Goal: Task Accomplishment & Management: Use online tool/utility

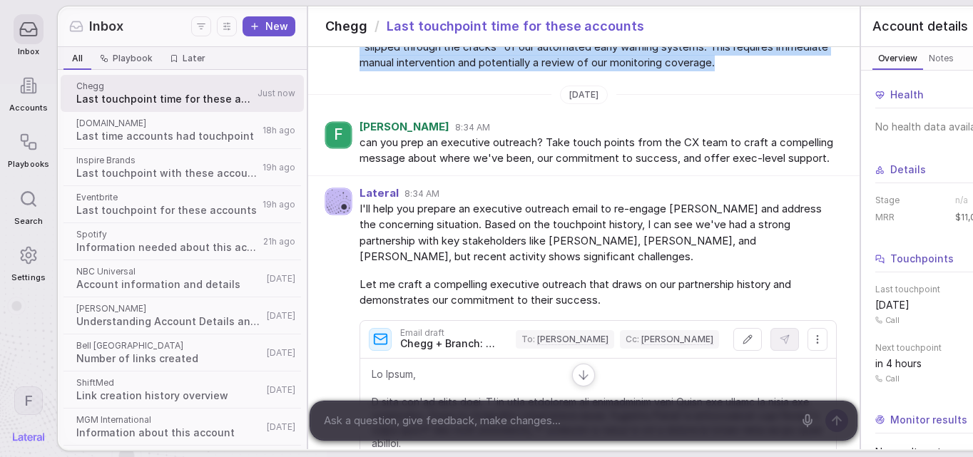
scroll to position [2691, 0]
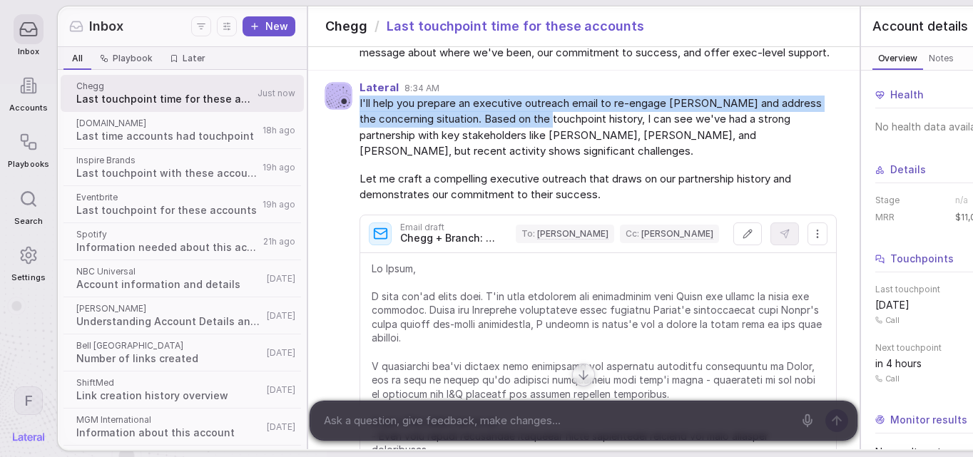
drag, startPoint x: 348, startPoint y: 181, endPoint x: 571, endPoint y: 192, distance: 222.9
click at [571, 160] on span "I'll help you prepare an executive outreach email to re-engage [PERSON_NAME] an…" at bounding box center [598, 128] width 477 height 64
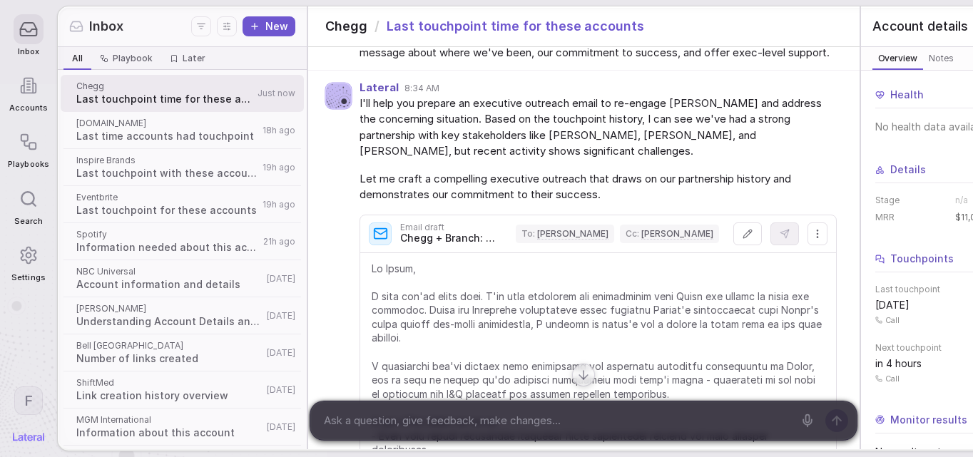
click at [394, 160] on span "I'll help you prepare an executive outreach email to re-engage [PERSON_NAME] an…" at bounding box center [598, 128] width 477 height 64
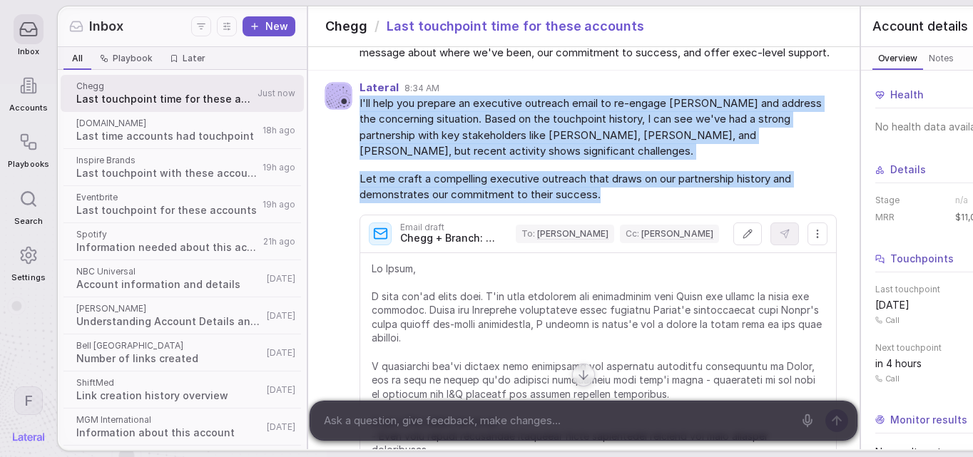
drag, startPoint x: 348, startPoint y: 183, endPoint x: 599, endPoint y: 284, distance: 270.6
click at [599, 284] on div "I'll help you prepare an executive outreach email to re-engage [PERSON_NAME] an…" at bounding box center [598, 389] width 477 height 587
copy div "I'll help you prepare an executive outreach email to re-engage [PERSON_NAME] an…"
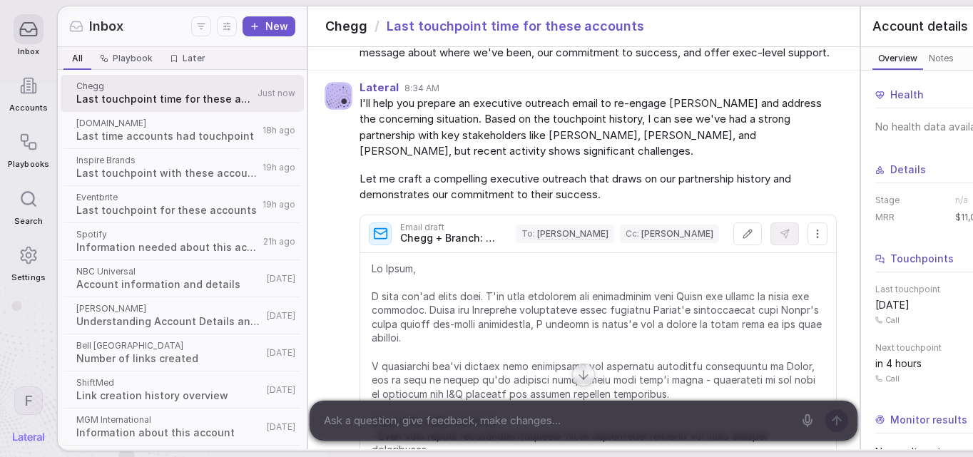
click at [594, 160] on span "I'll help you prepare an executive outreach email to re-engage [PERSON_NAME] an…" at bounding box center [598, 128] width 477 height 64
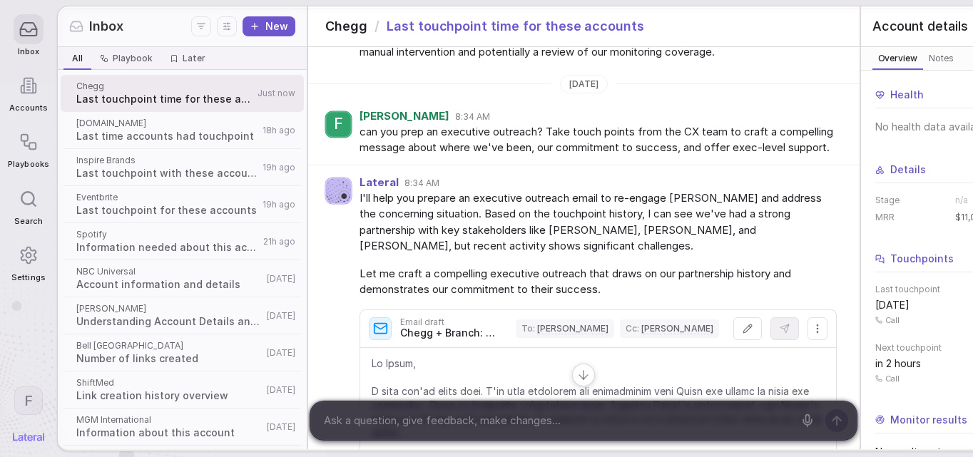
scroll to position [2887, 0]
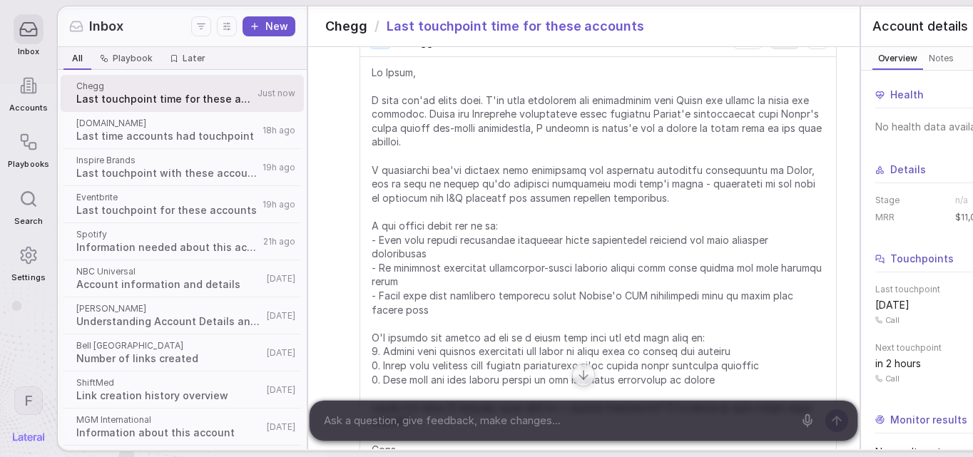
click at [372, 151] on span at bounding box center [598, 268] width 453 height 405
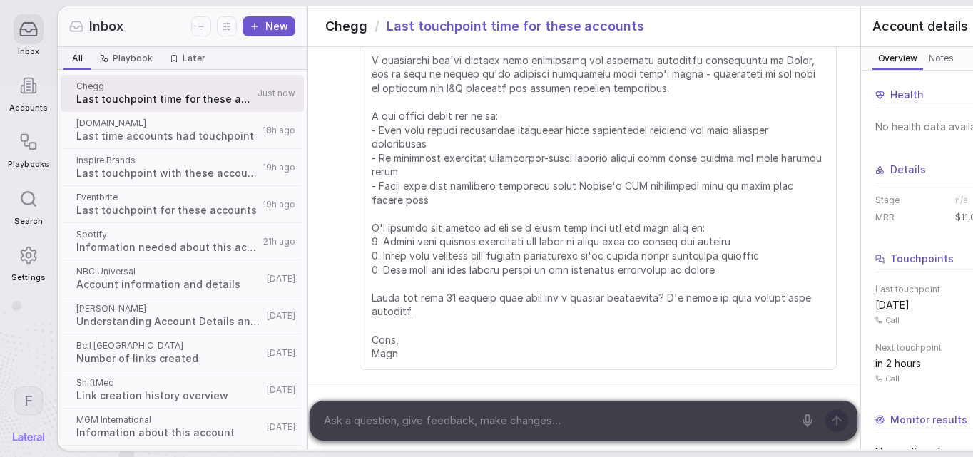
scroll to position [3081, 0]
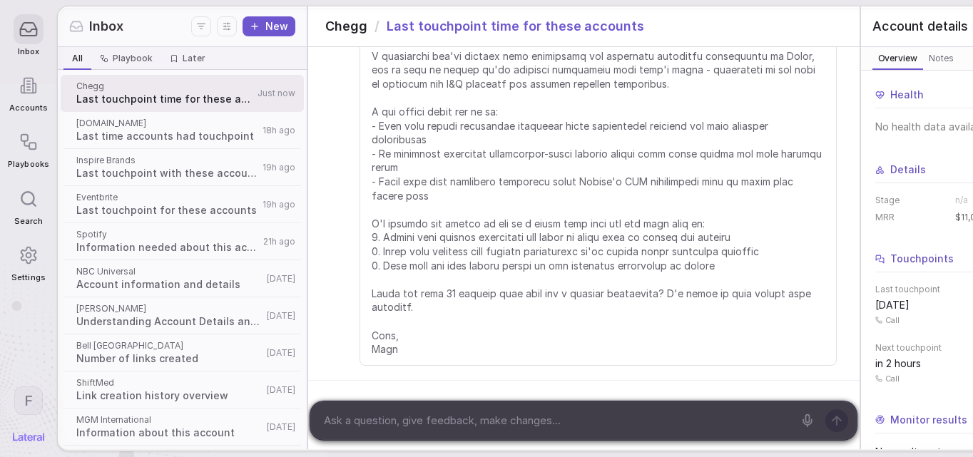
click at [457, 414] on textarea at bounding box center [556, 420] width 475 height 21
click at [462, 417] on textarea at bounding box center [556, 420] width 475 height 21
type textarea "this should be an executive on our team to a key stakeholder on their team"
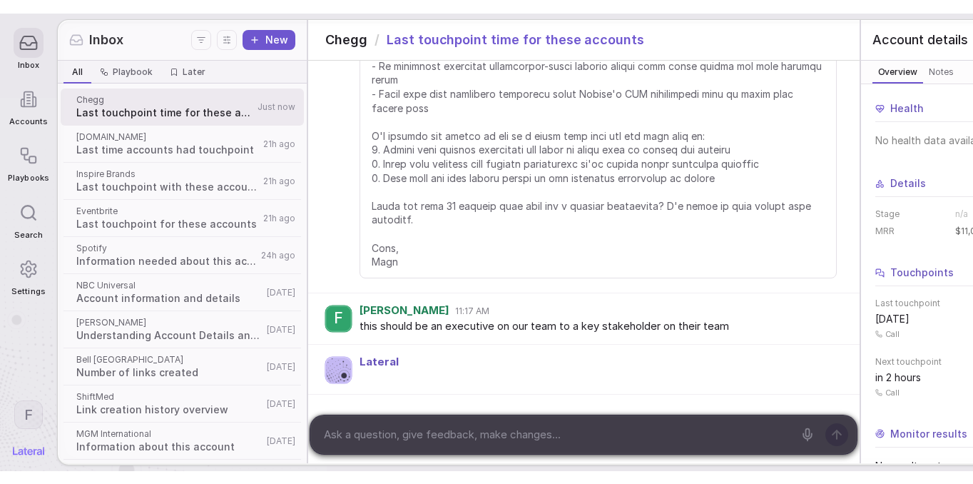
scroll to position [3183, 0]
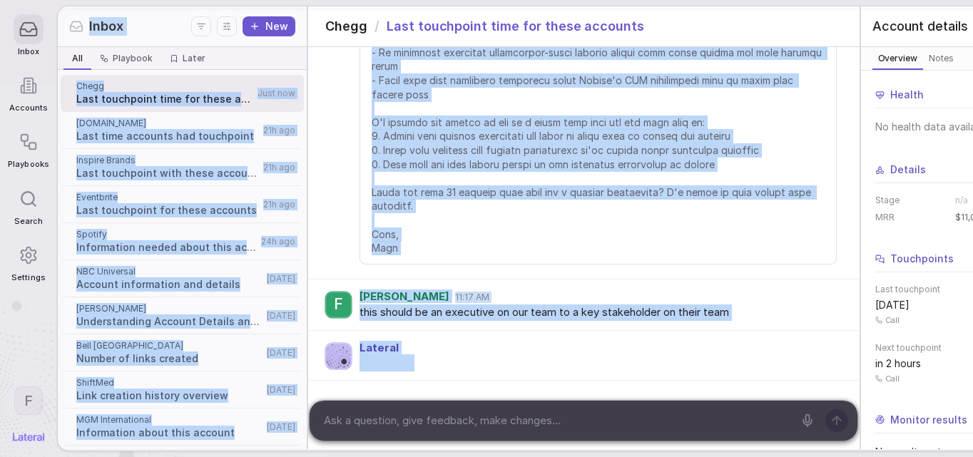
drag, startPoint x: 681, startPoint y: 454, endPoint x: 656, endPoint y: 477, distance: 33.8
click at [656, 457] on html "Inbox Accounts Playbooks Search Settings F Inbox New All All Playbook Playbook …" at bounding box center [486, 228] width 973 height 457
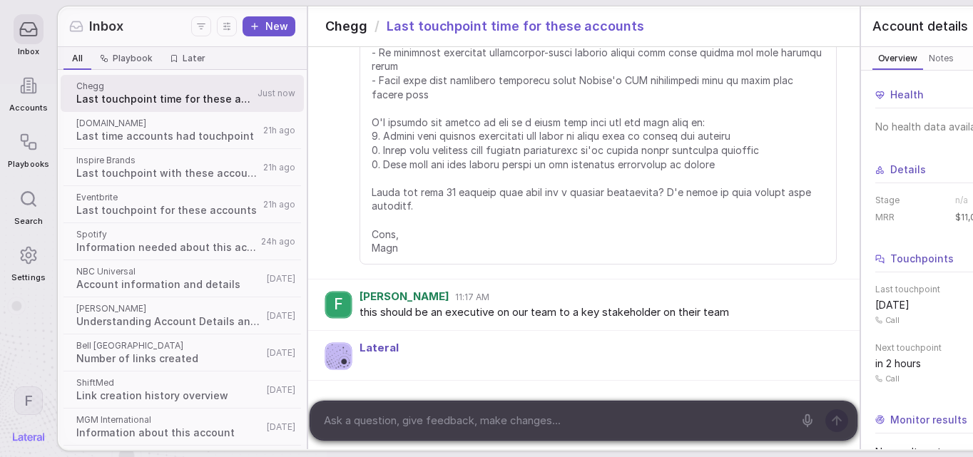
click at [476, 457] on div "Inbox Accounts Playbooks Search Settings F Inbox New All All Playbook Playbook …" at bounding box center [486, 228] width 973 height 457
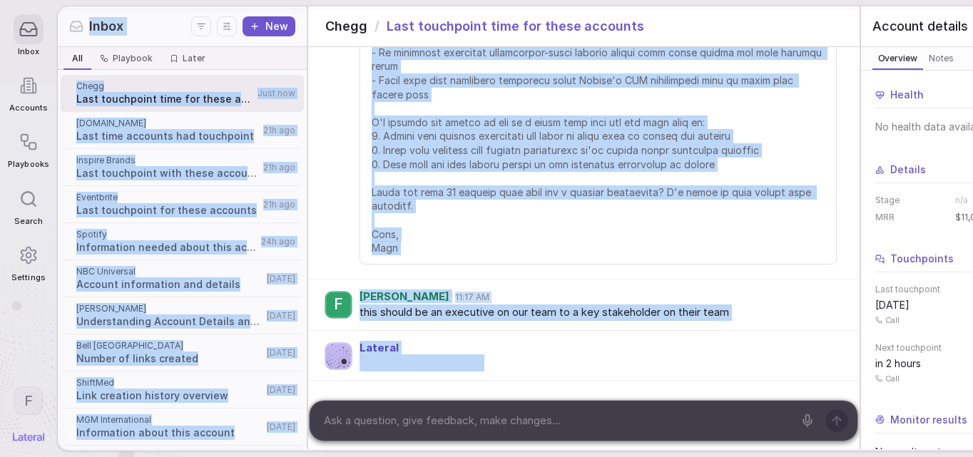
drag, startPoint x: 476, startPoint y: 453, endPoint x: 395, endPoint y: 455, distance: 80.7
click at [468, 457] on html "Inbox Accounts Playbooks Search Settings F Inbox New All All Playbook Playbook …" at bounding box center [486, 228] width 973 height 457
click at [39, 453] on nav "Inbox Accounts Playbooks Search Settings F" at bounding box center [28, 228] width 57 height 457
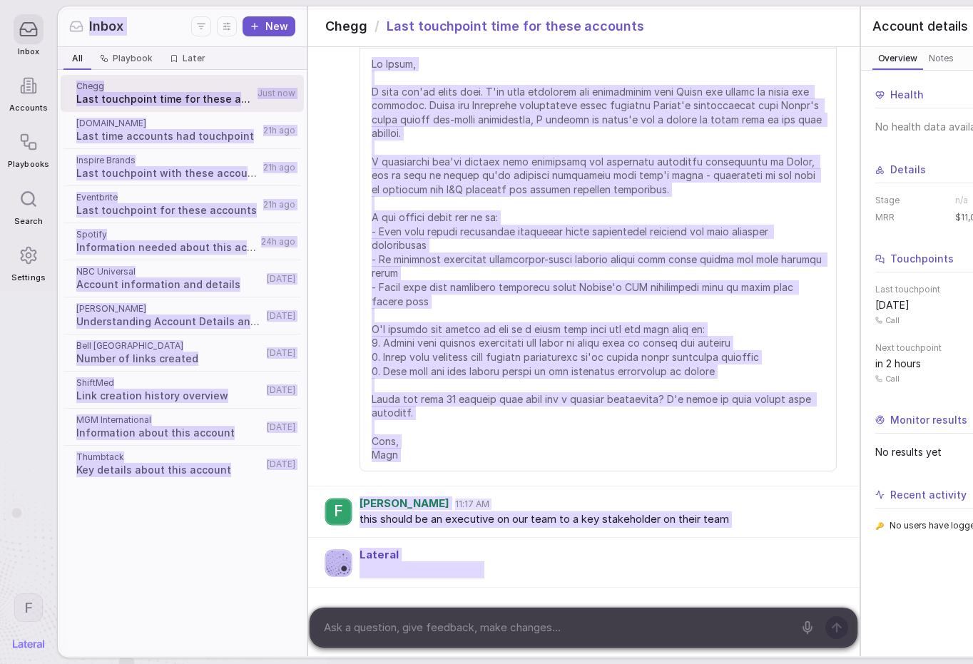
scroll to position [2976, 0]
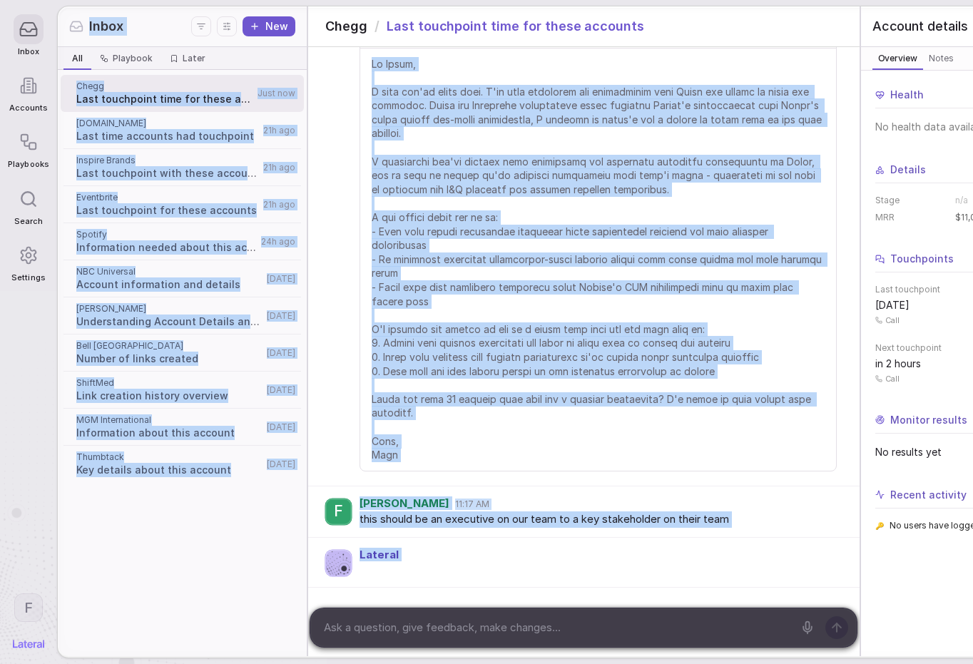
click at [572, 457] on div "Lateral" at bounding box center [598, 554] width 477 height 11
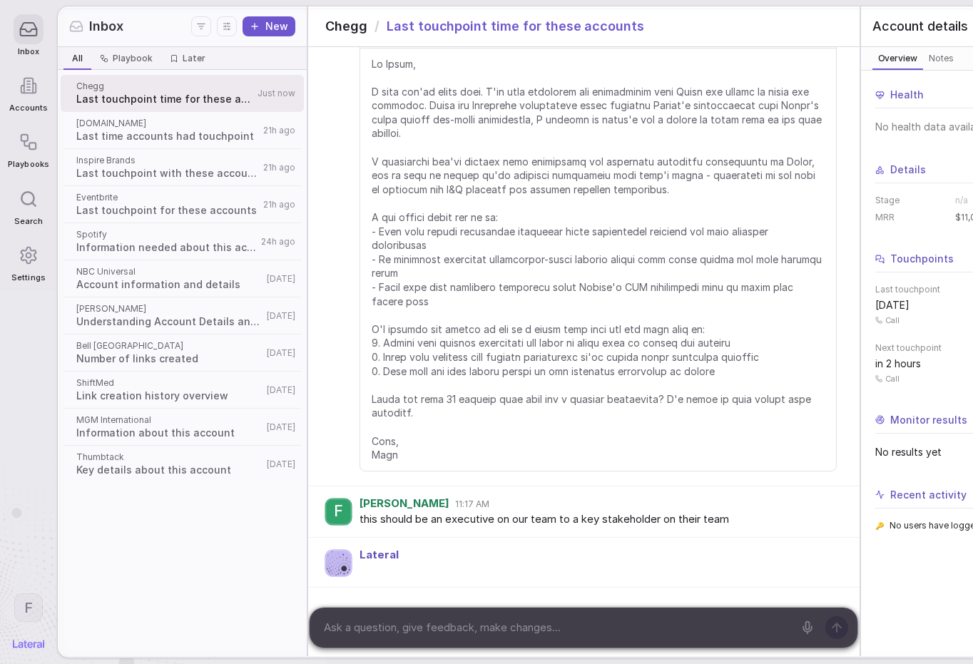
click at [29, 457] on html "Inbox Accounts Playbooks Search Settings F Inbox New All All Playbook Playbook …" at bounding box center [486, 332] width 973 height 664
click at [44, 457] on html "Inbox Accounts Playbooks Search Settings F Inbox New All All Playbook Playbook …" at bounding box center [486, 332] width 973 height 664
click at [36, 457] on img at bounding box center [28, 644] width 31 height 9
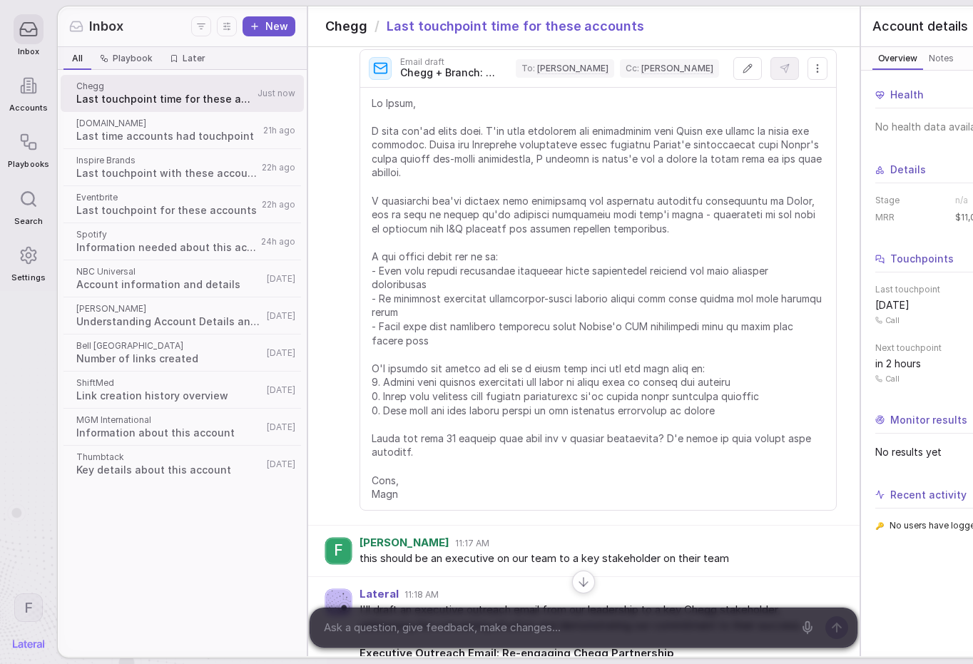
scroll to position [2864, 0]
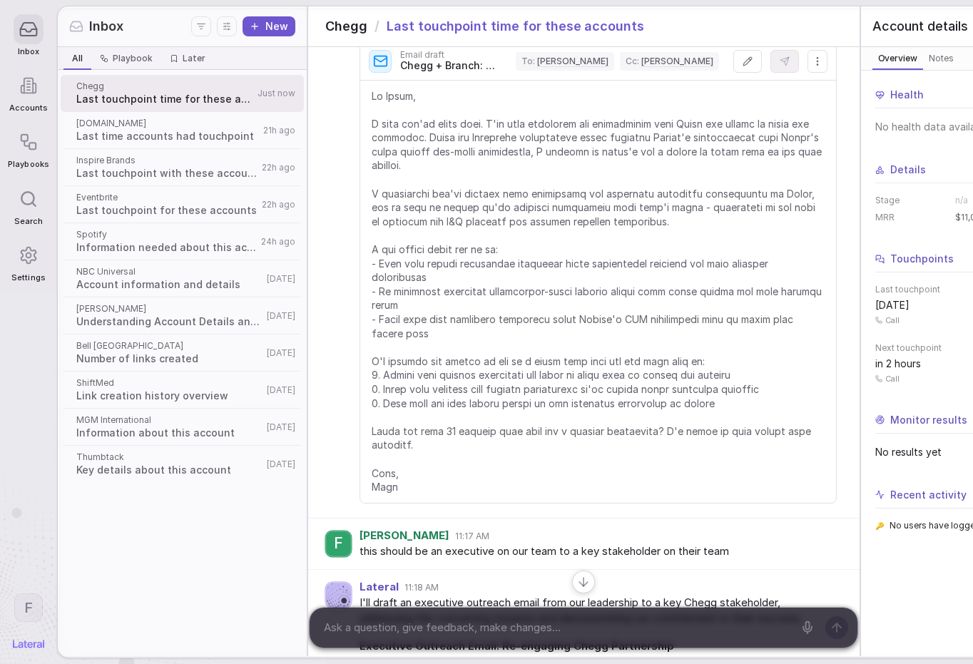
click at [377, 183] on span at bounding box center [598, 291] width 453 height 405
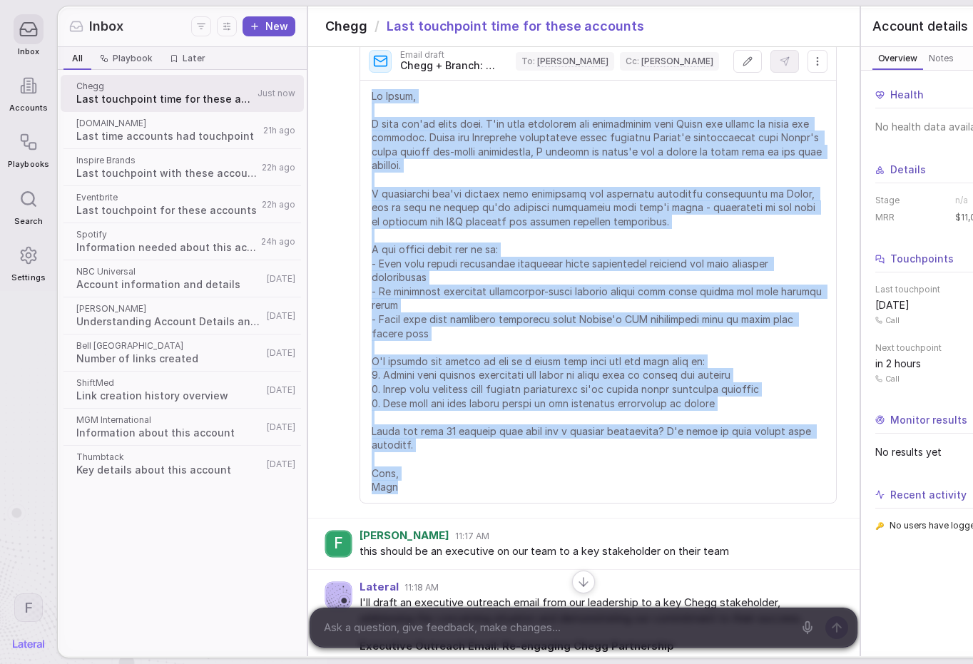
drag, startPoint x: 360, startPoint y: 176, endPoint x: 424, endPoint y: 562, distance: 391.3
click at [424, 457] on span at bounding box center [598, 291] width 453 height 405
copy span "Hi [PERSON_NAME], I hope you're doing well. I've been reviewing our partnership…"
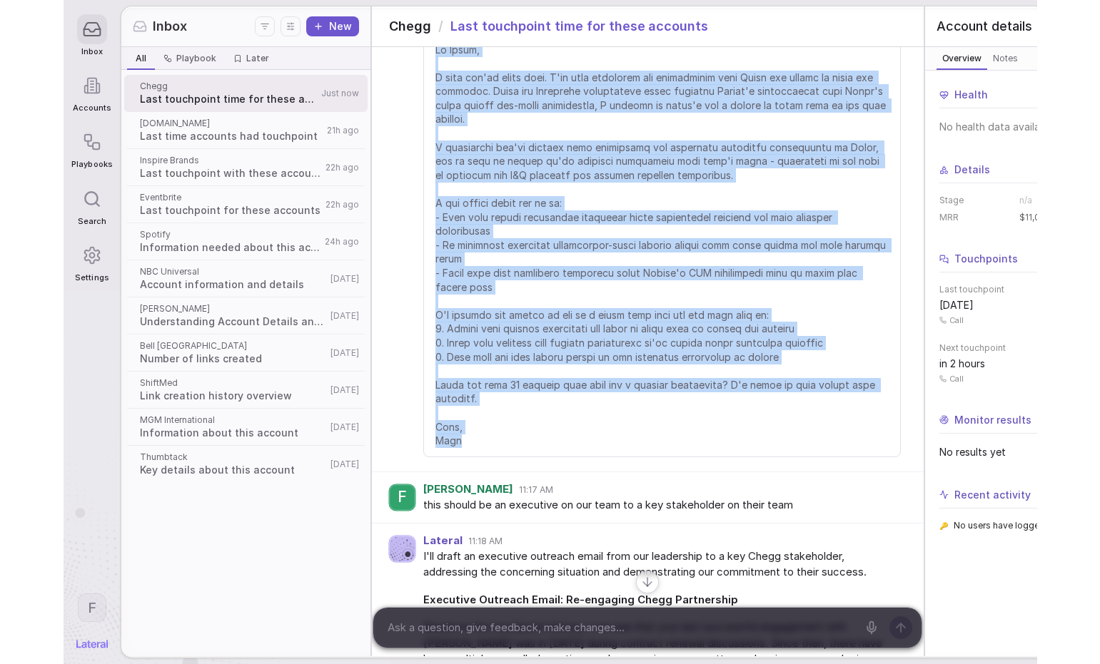
scroll to position [2794, 0]
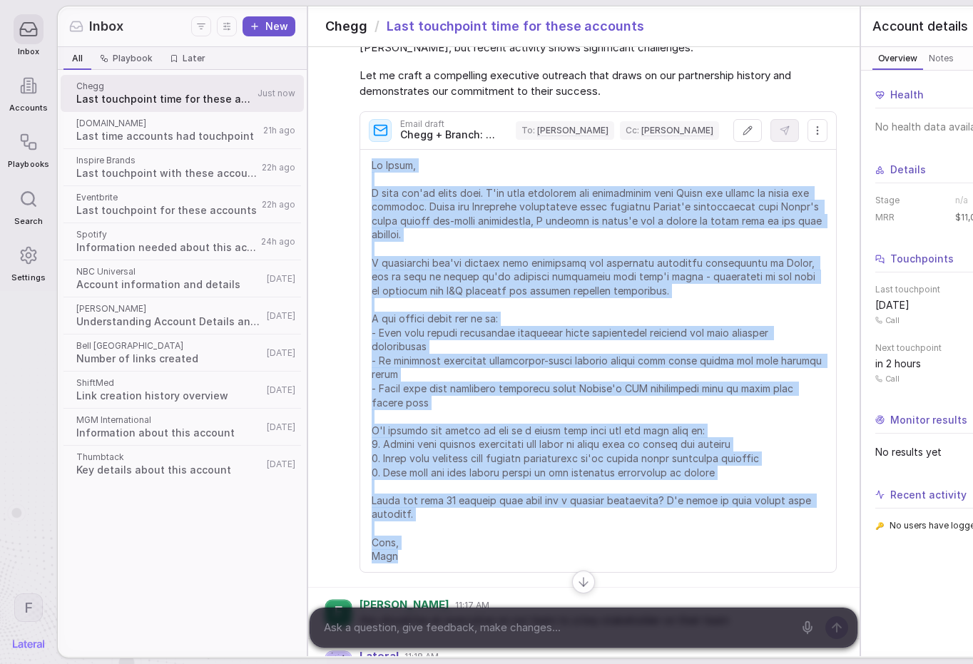
click at [579, 293] on span at bounding box center [598, 360] width 453 height 405
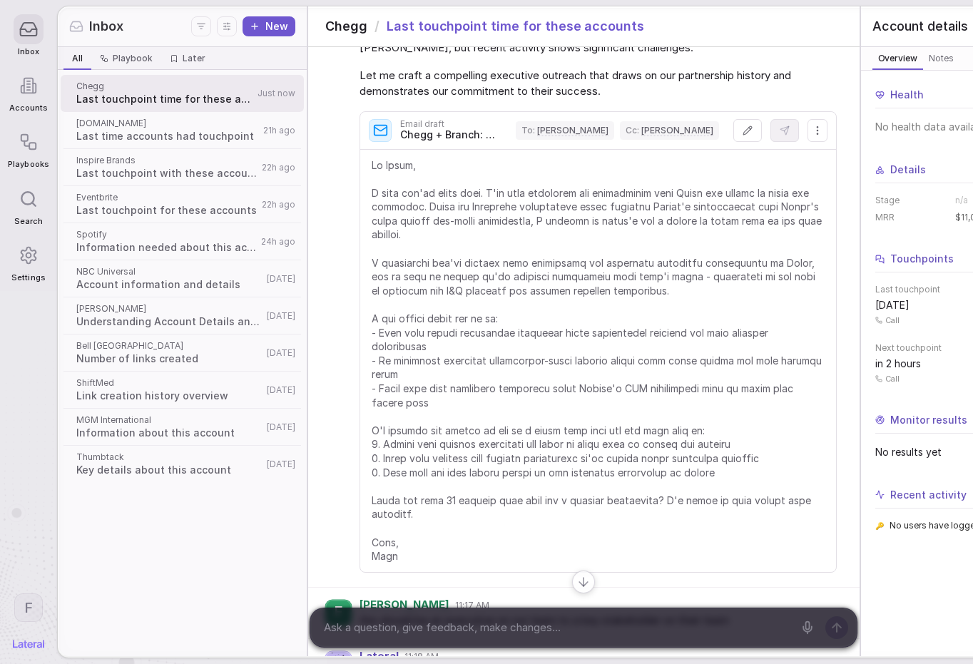
click at [457, 141] on span "Chegg + Branch: Quick check-in on our path forward" at bounding box center [450, 135] width 101 height 12
click at [468, 141] on span "Chegg + Branch: Quick check-in on our path forward" at bounding box center [450, 135] width 101 height 12
drag, startPoint x: 480, startPoint y: 216, endPoint x: 487, endPoint y: 217, distance: 7.3
click at [490, 141] on span "Chegg + Branch: Quick check-in on our path forward" at bounding box center [450, 135] width 101 height 12
drag, startPoint x: 465, startPoint y: 216, endPoint x: 502, endPoint y: 217, distance: 37.8
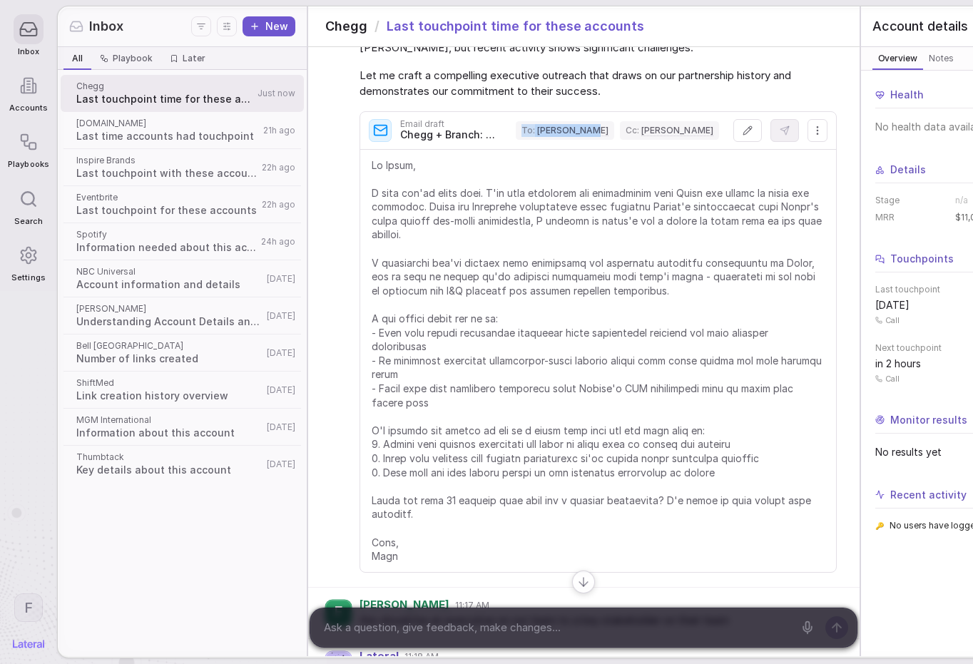
click at [502, 142] on div "Email draft Chegg + Branch: Quick check-in on our path forward To : [PERSON_NAM…" at bounding box center [547, 130] width 356 height 23
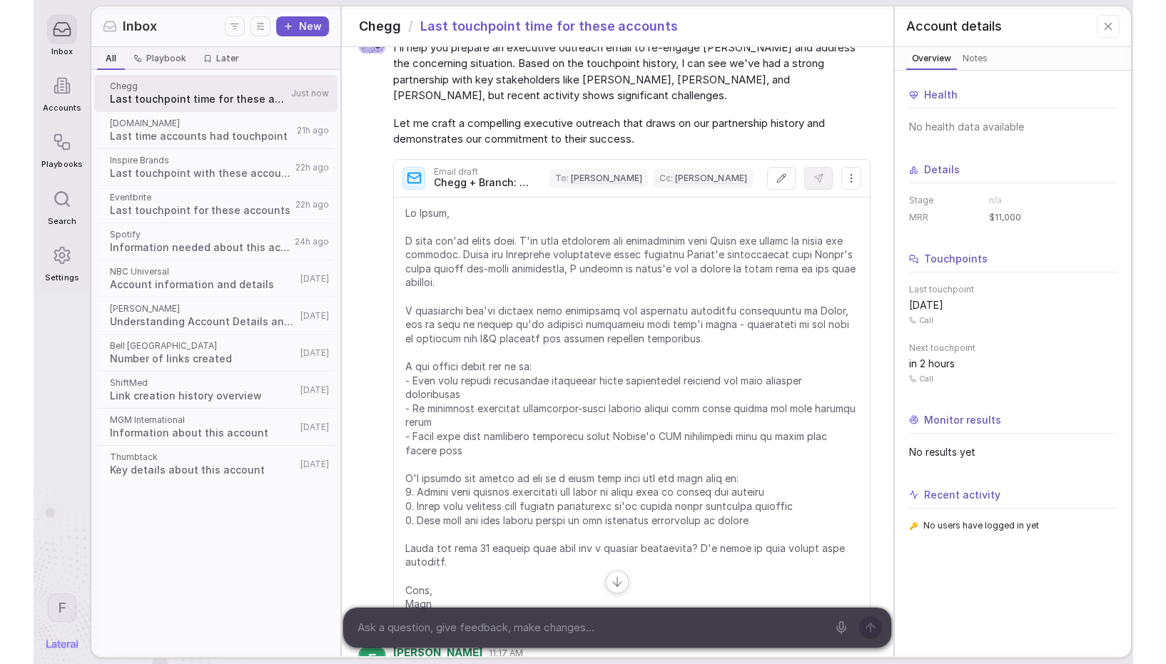
scroll to position [2682, 0]
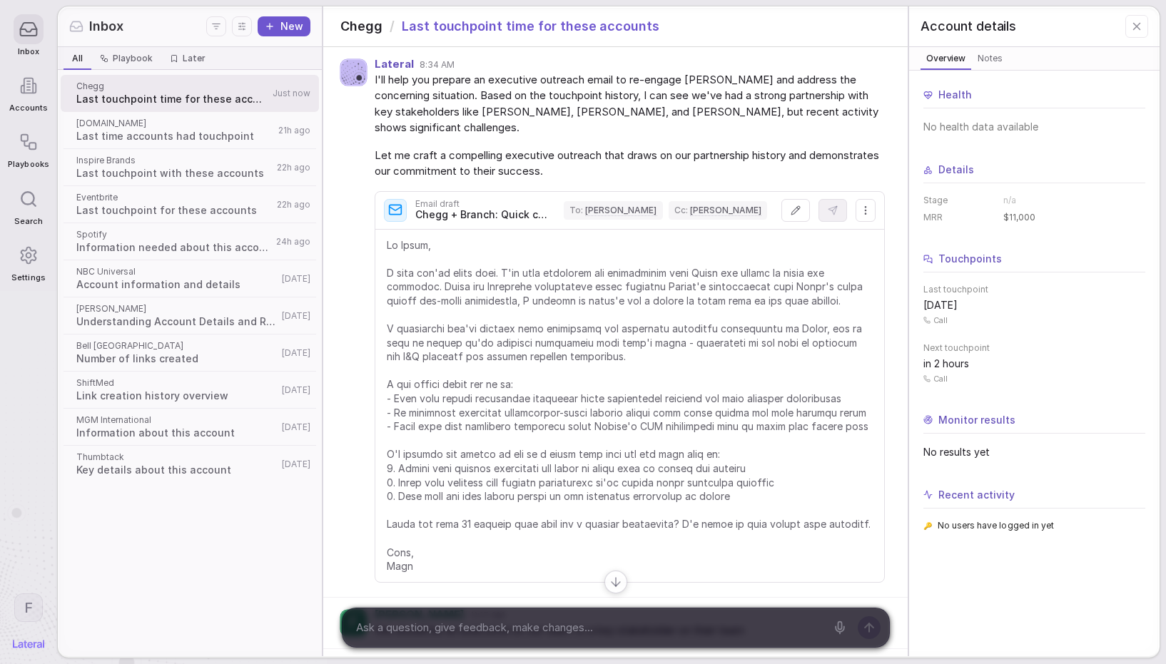
click at [545, 217] on span "Chegg + Branch: Quick check-in on our path forward" at bounding box center [482, 215] width 134 height 12
click at [706, 16] on div "Chegg / Last touchpoint time for these accounts" at bounding box center [615, 26] width 584 height 40
click at [33, 164] on span "Playbooks" at bounding box center [28, 164] width 41 height 9
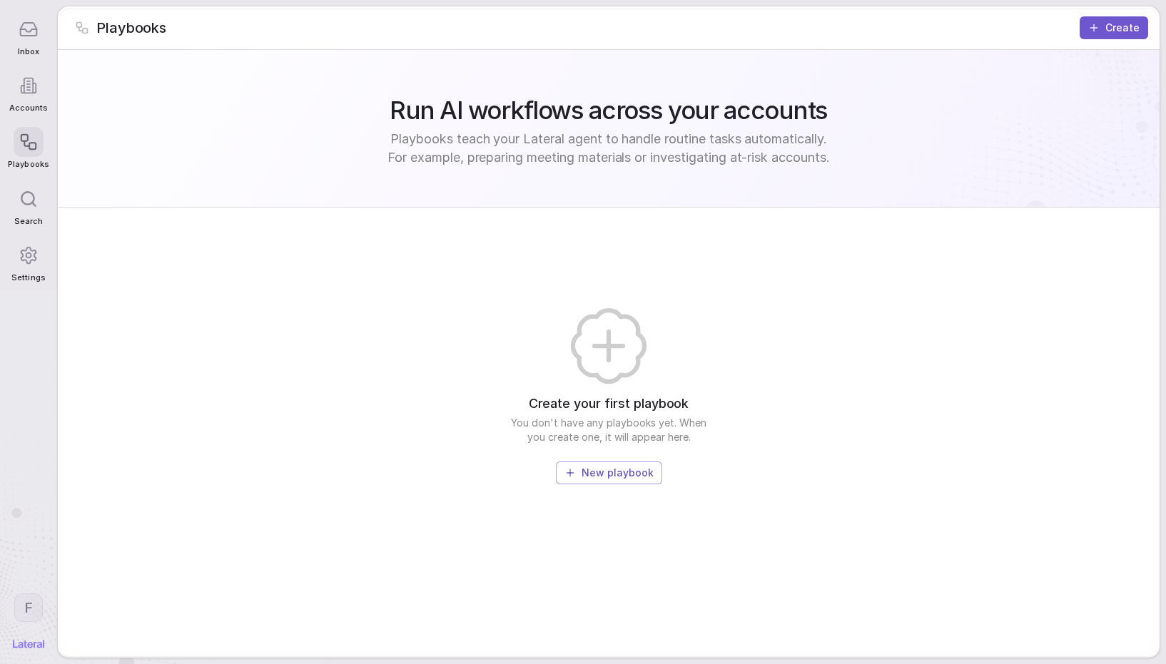
click at [30, 39] on icon at bounding box center [28, 28] width 19 height 19
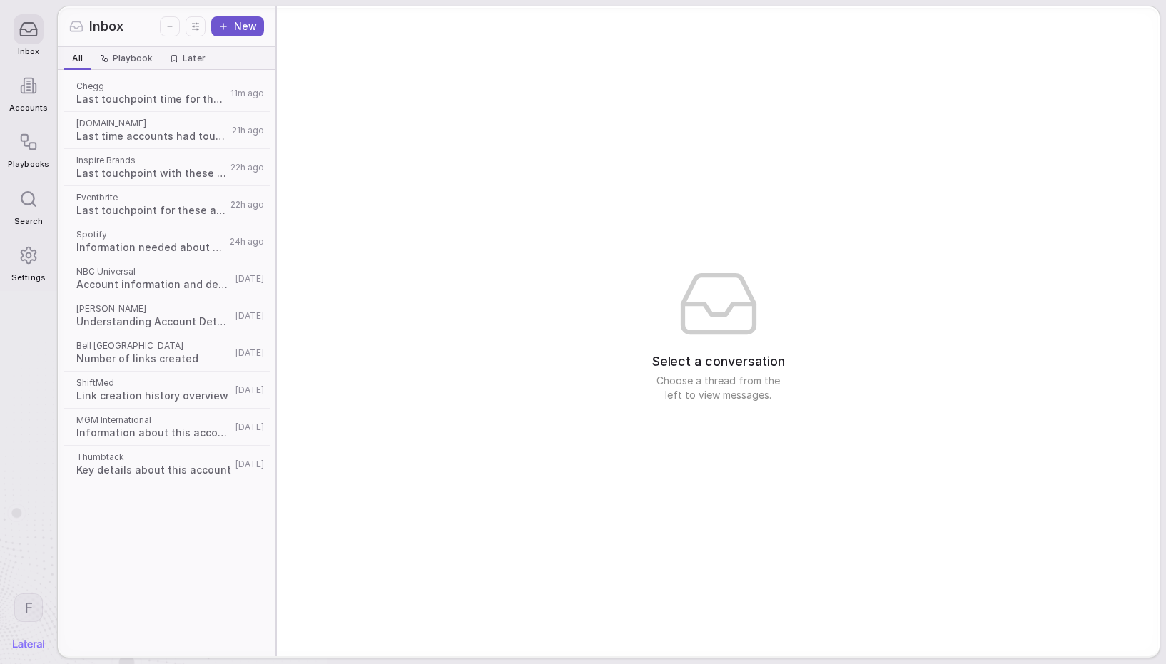
click at [35, 2] on nav "Inbox Accounts Playbooks Search Settings F" at bounding box center [28, 332] width 57 height 664
